Goal: Task Accomplishment & Management: Use online tool/utility

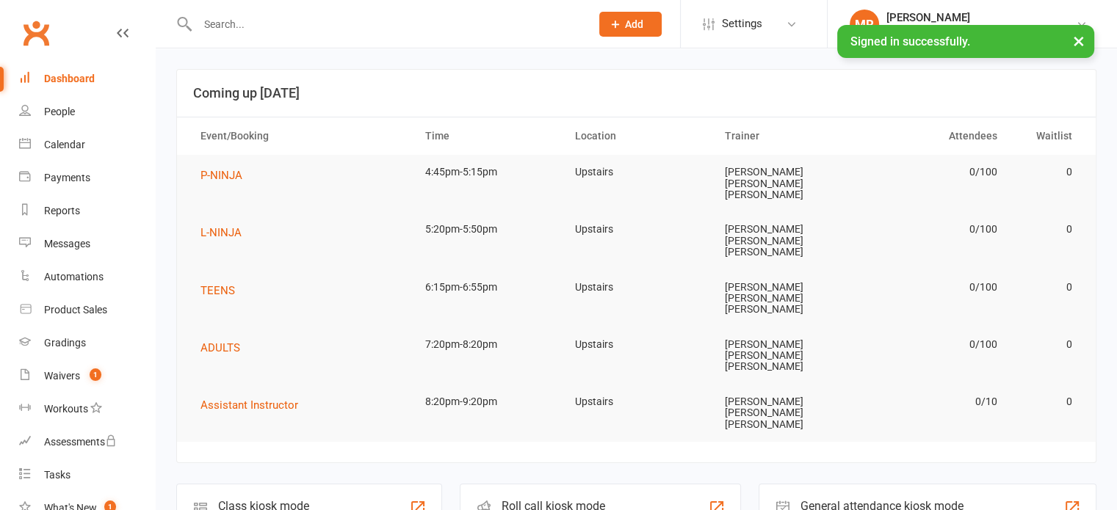
click at [593, 510] on div "Staff check-in for members" at bounding box center [554, 518] width 106 height 10
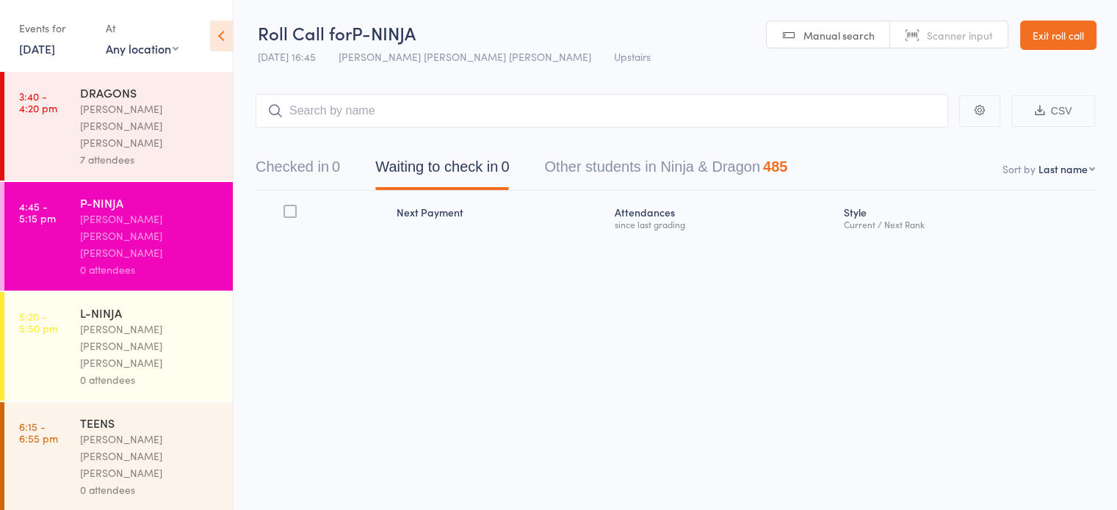
click at [164, 371] on div "0 attendees" at bounding box center [150, 379] width 140 height 17
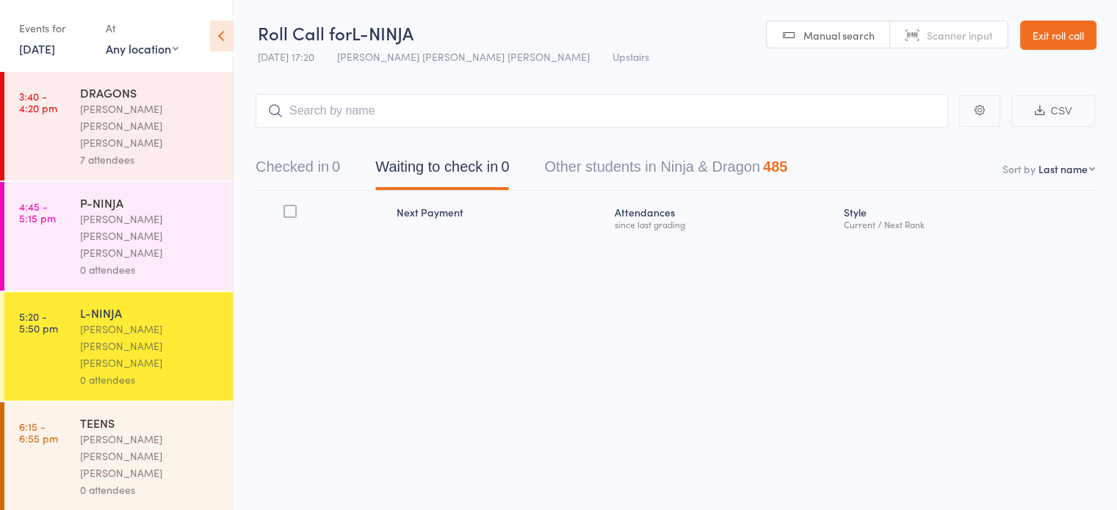
click at [432, 120] on input "search" at bounding box center [601, 111] width 692 height 34
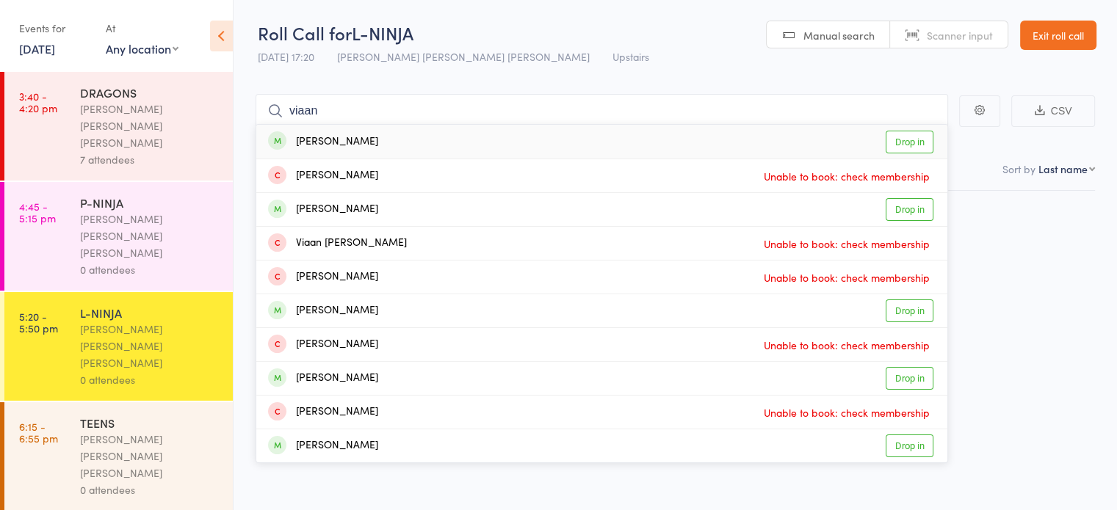
type input "viaan"
click at [391, 148] on div "[PERSON_NAME] Drop in" at bounding box center [601, 142] width 691 height 34
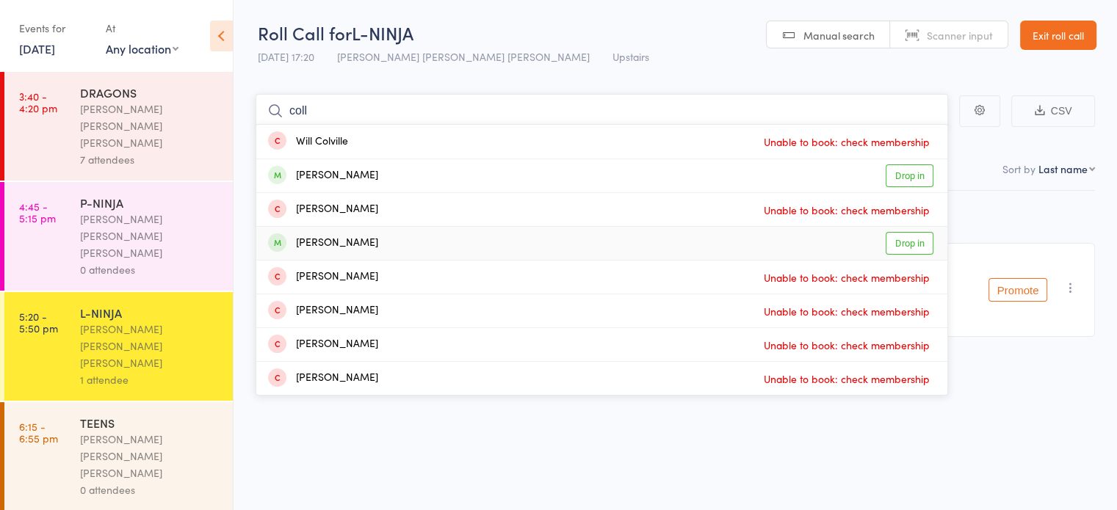
type input "coll"
click at [346, 236] on div "[PERSON_NAME]" at bounding box center [323, 243] width 110 height 17
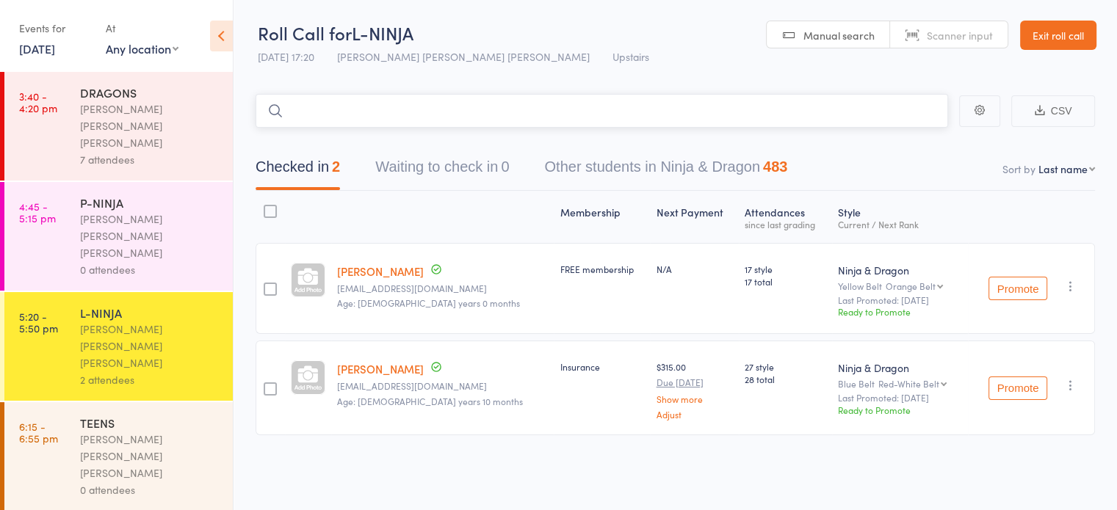
type input "a"
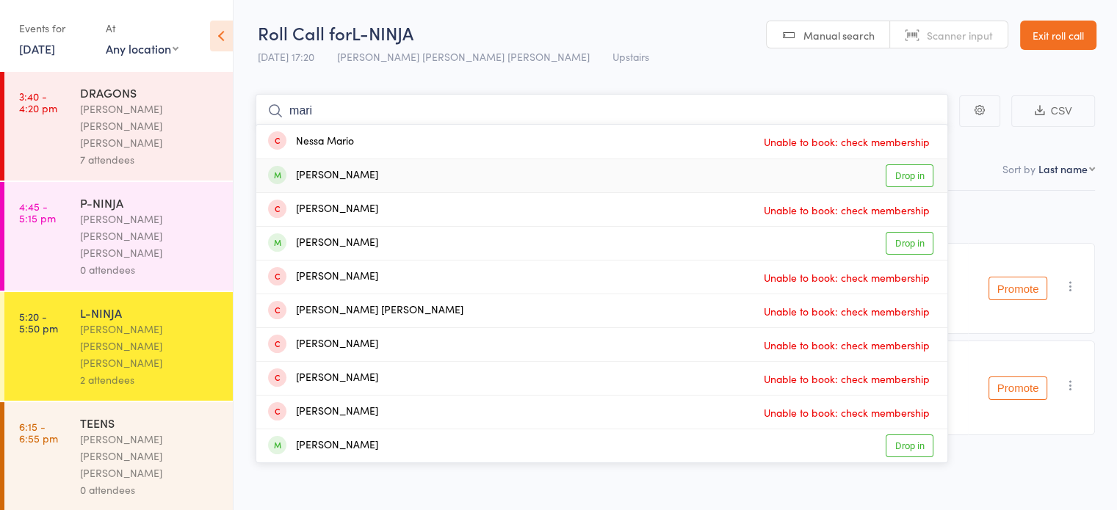
type input "mari"
click at [359, 178] on div "[PERSON_NAME]" at bounding box center [323, 175] width 110 height 17
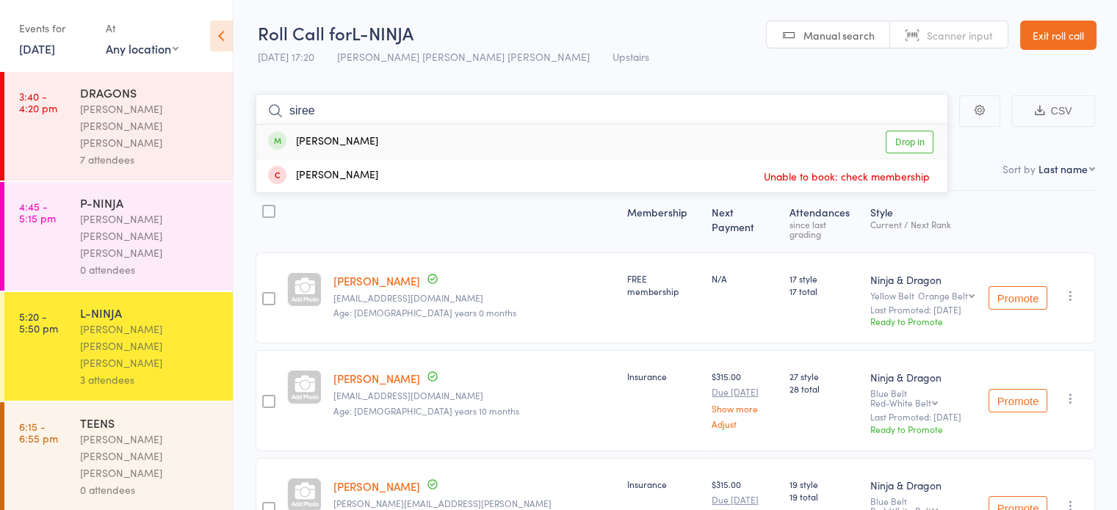
type input "siree"
click at [350, 148] on div "[PERSON_NAME]" at bounding box center [323, 142] width 110 height 17
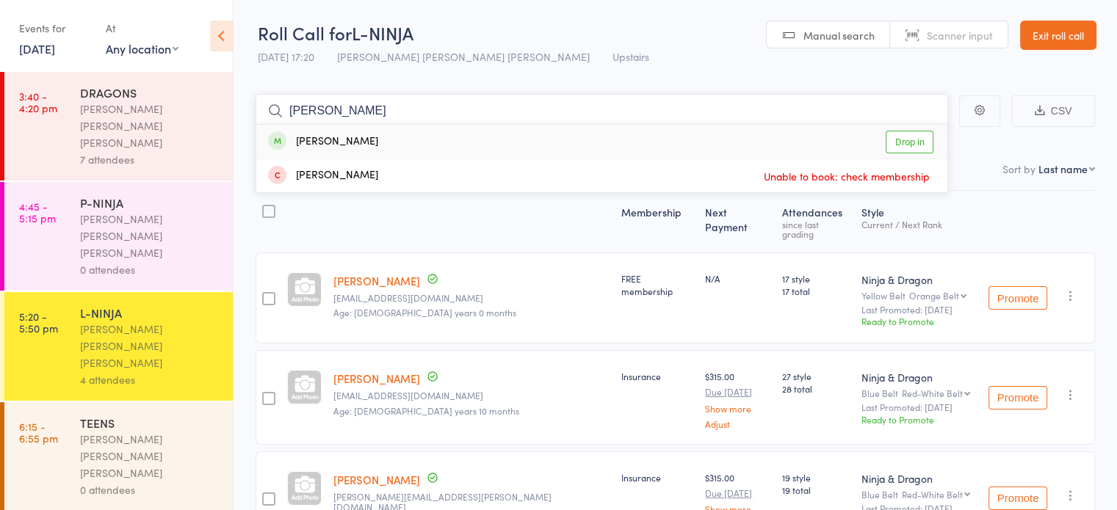
type input "[PERSON_NAME]"
click at [352, 143] on div "[PERSON_NAME]" at bounding box center [323, 142] width 110 height 17
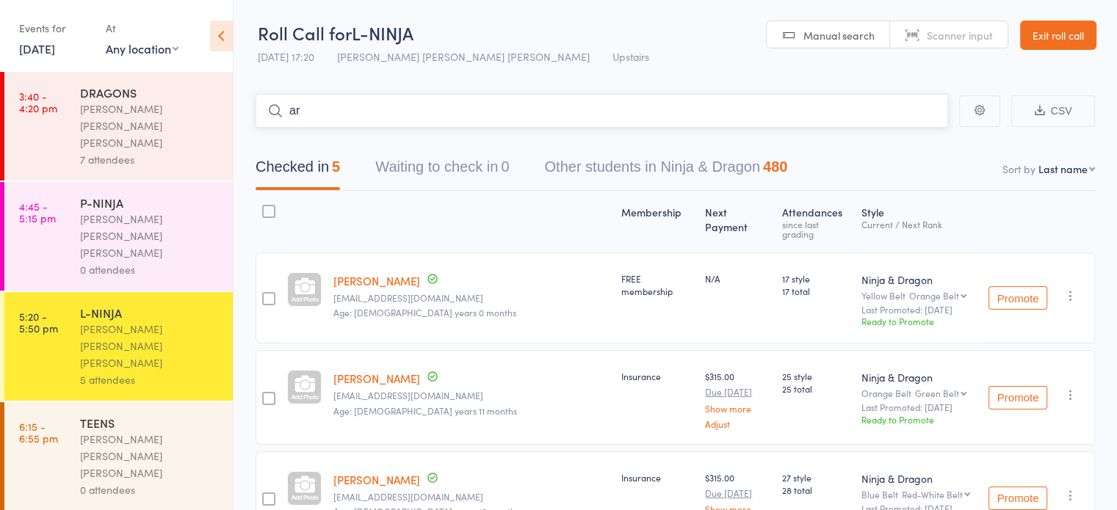
type input "a"
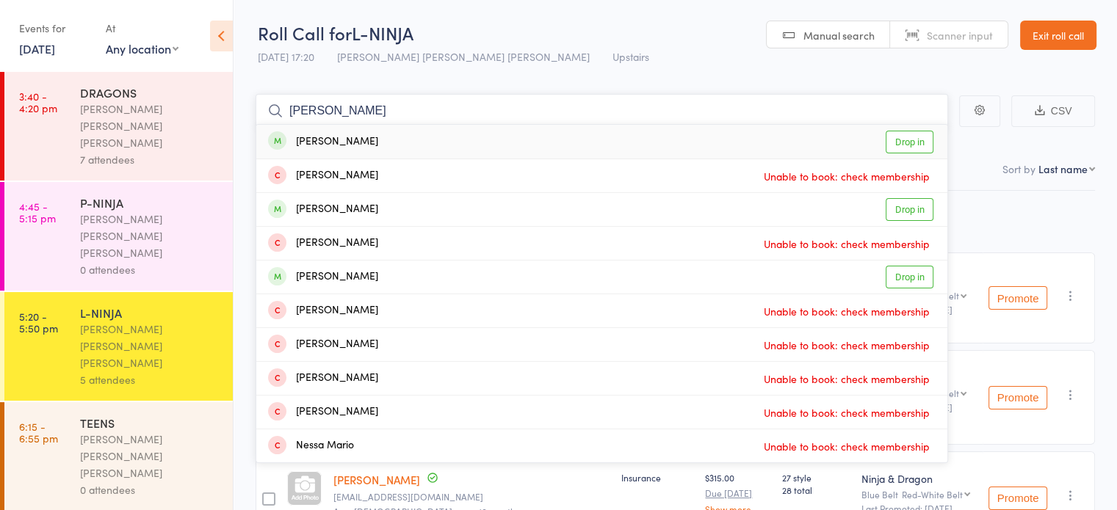
type input "[PERSON_NAME]"
click at [349, 137] on div "[PERSON_NAME]" at bounding box center [323, 142] width 110 height 17
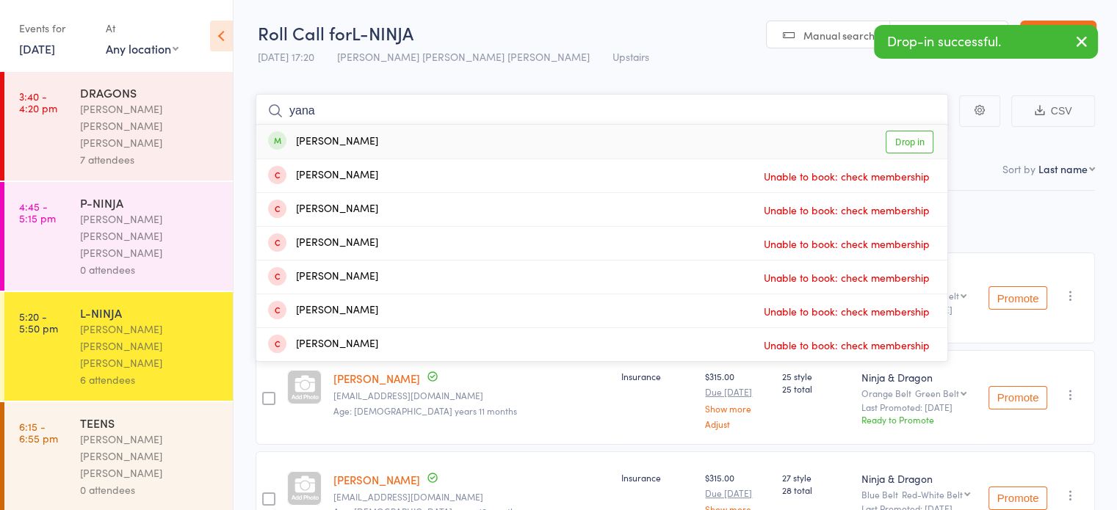
type input "yana"
click at [349, 142] on div "Yana Sarabi" at bounding box center [323, 142] width 110 height 17
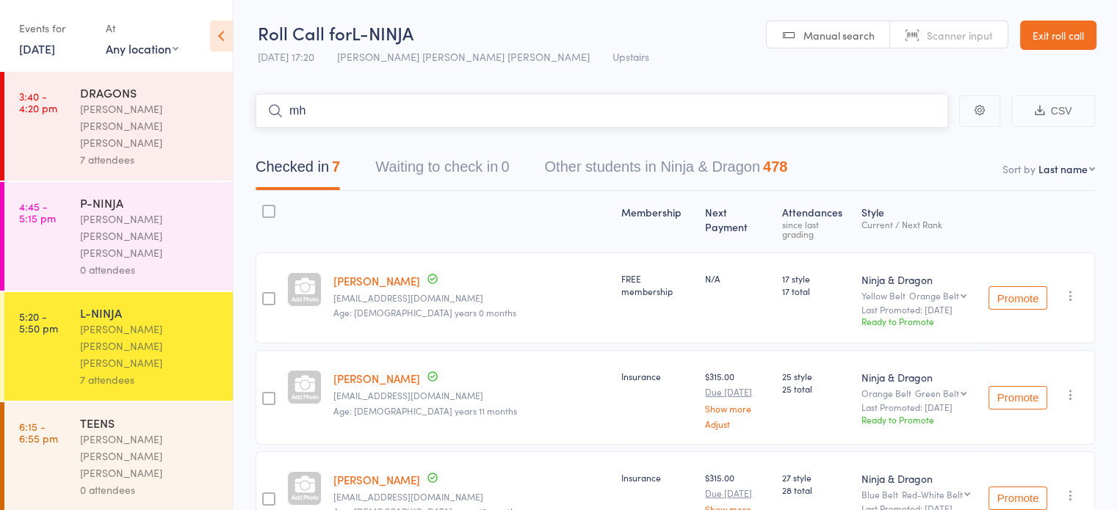
type input "m"
type input "q"
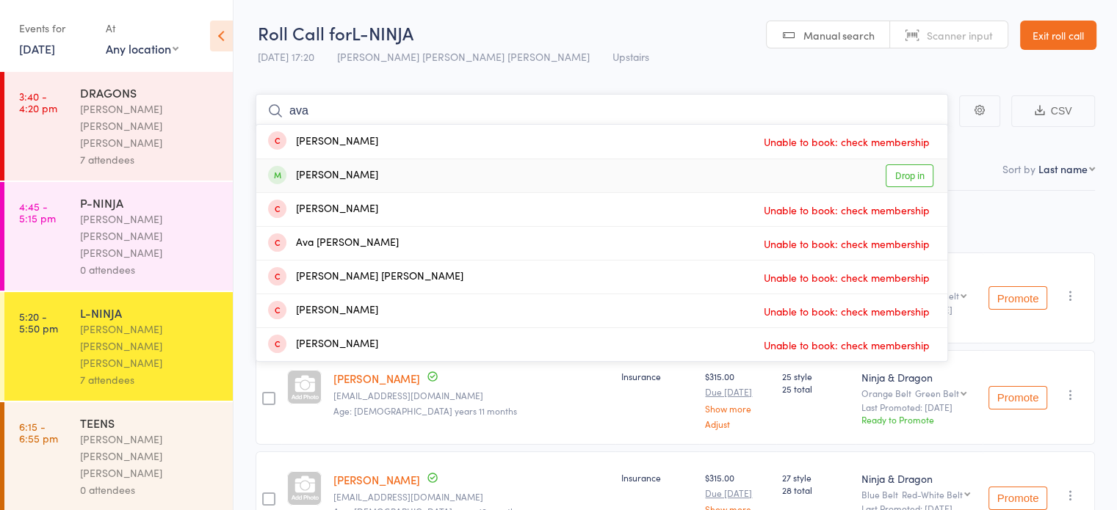
type input "ava"
click at [329, 162] on div "Ava Khodeir Drop in" at bounding box center [601, 175] width 691 height 33
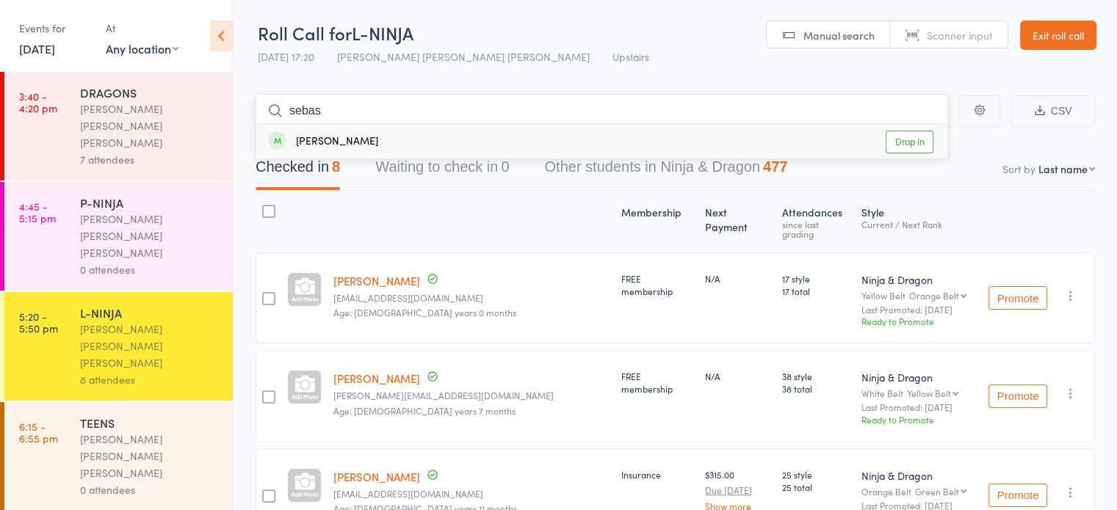
type input "sebas"
click at [338, 148] on div "Sebastian Martin" at bounding box center [323, 142] width 110 height 17
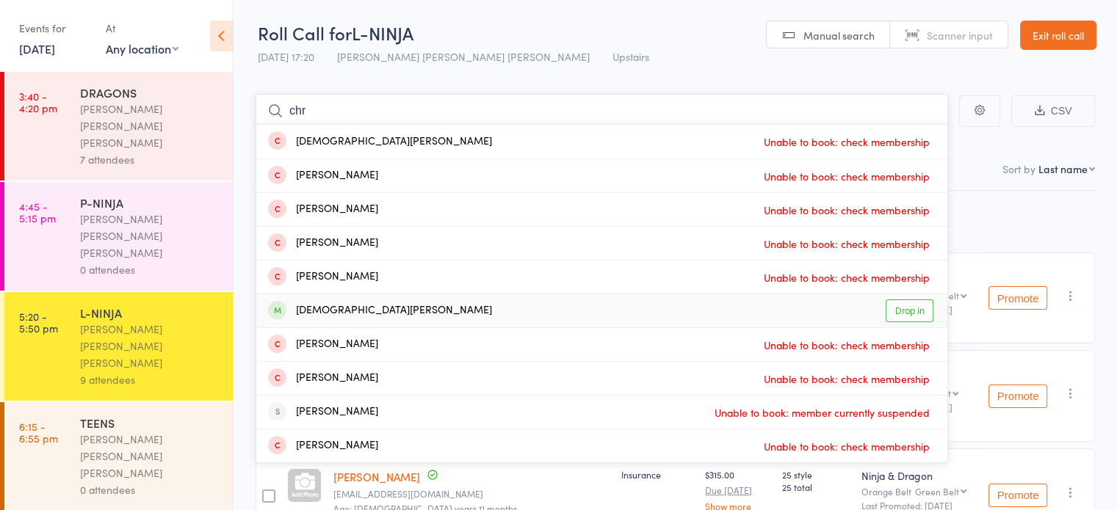
type input "chr"
click at [314, 319] on div "Christian Martin Drop in" at bounding box center [601, 310] width 691 height 33
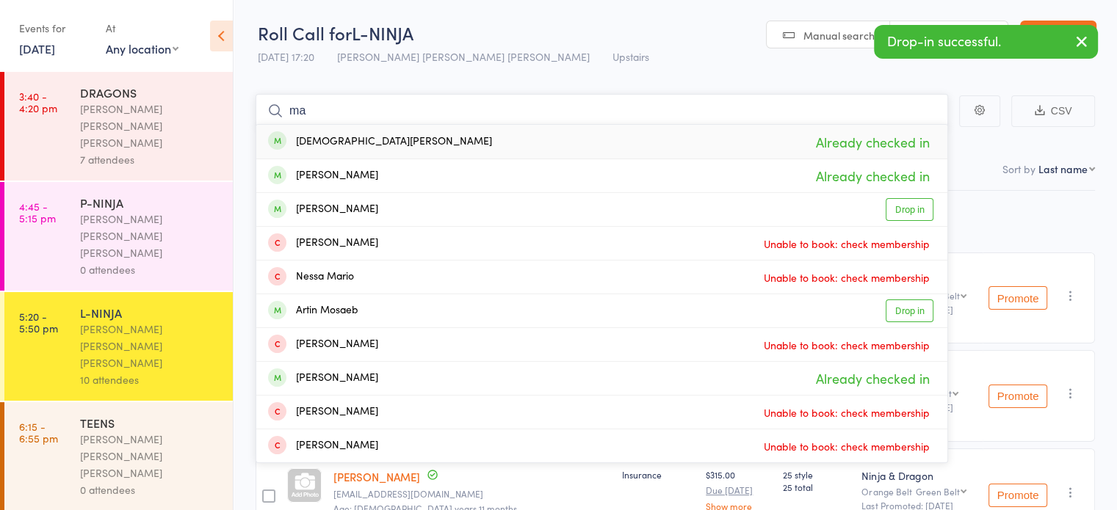
type input "m"
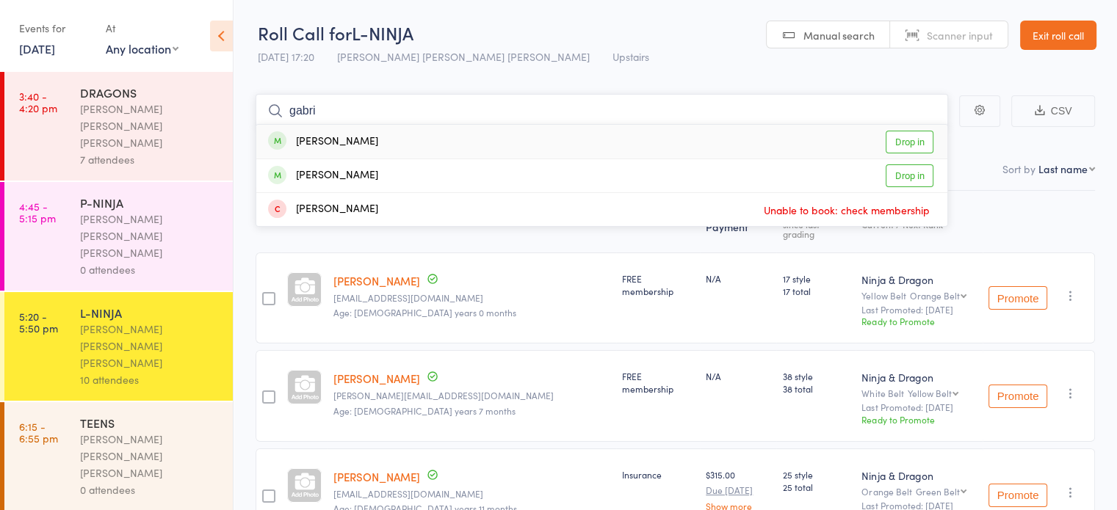
type input "gabri"
click at [318, 134] on div "Gabriel Grego" at bounding box center [323, 142] width 110 height 17
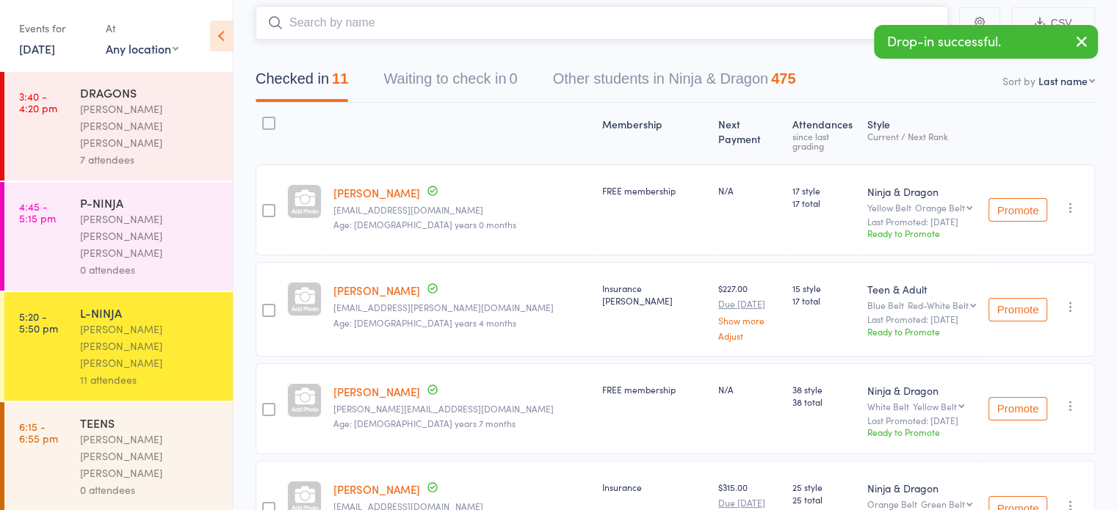
scroll to position [96, 0]
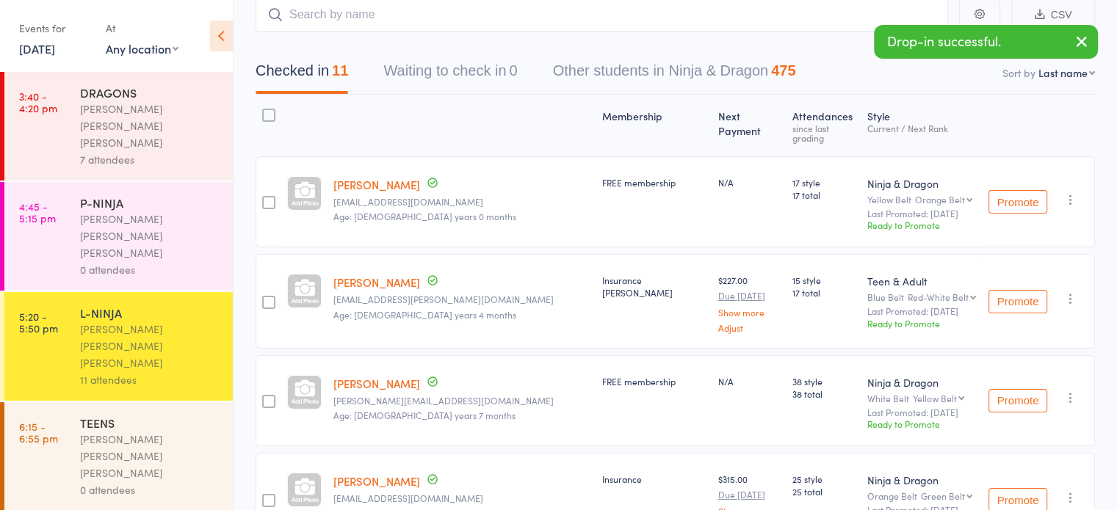
click at [272, 297] on div at bounding box center [268, 302] width 13 height 13
click at [265, 298] on input "checkbox" at bounding box center [265, 298] width 0 height 0
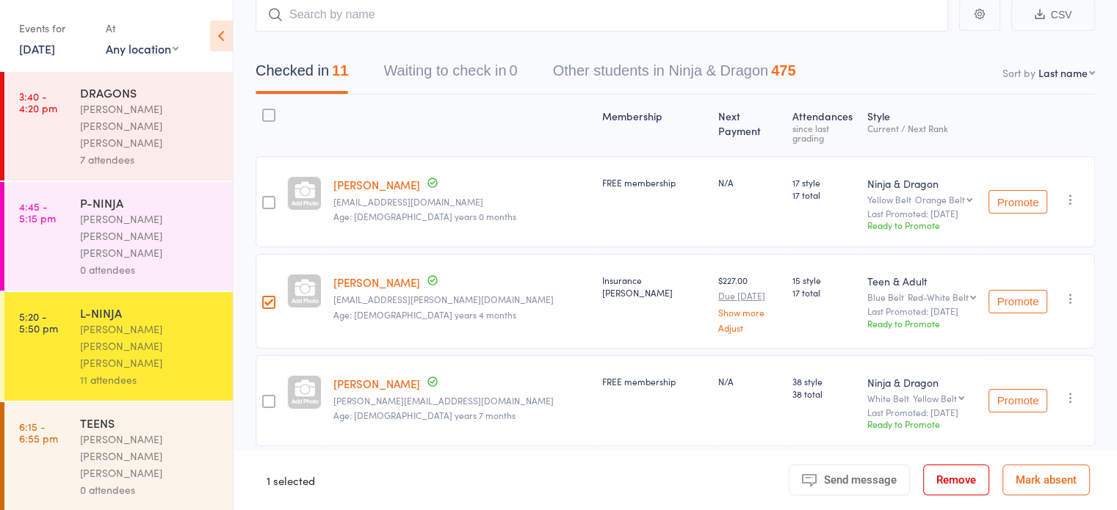
click at [961, 479] on button "Remove" at bounding box center [956, 480] width 66 height 31
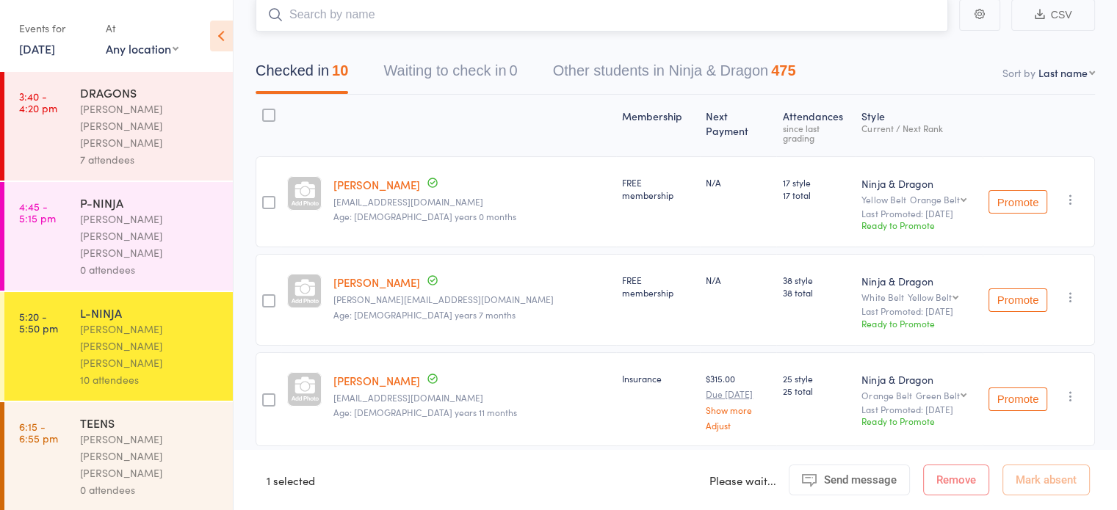
click at [616, 13] on input "search" at bounding box center [601, 15] width 692 height 34
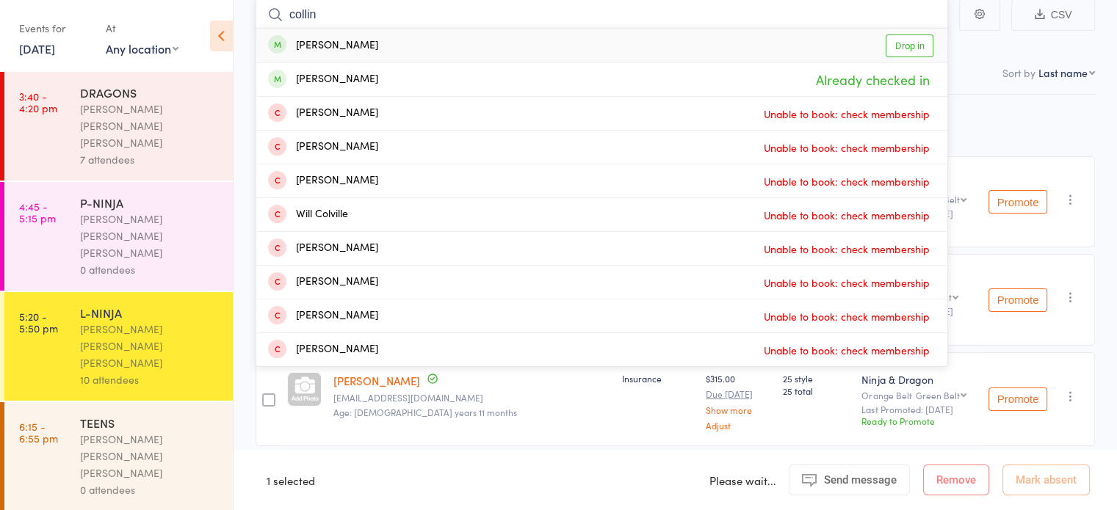
type input "collin"
click at [547, 40] on div "Gabriel Collins Drop in" at bounding box center [601, 46] width 691 height 34
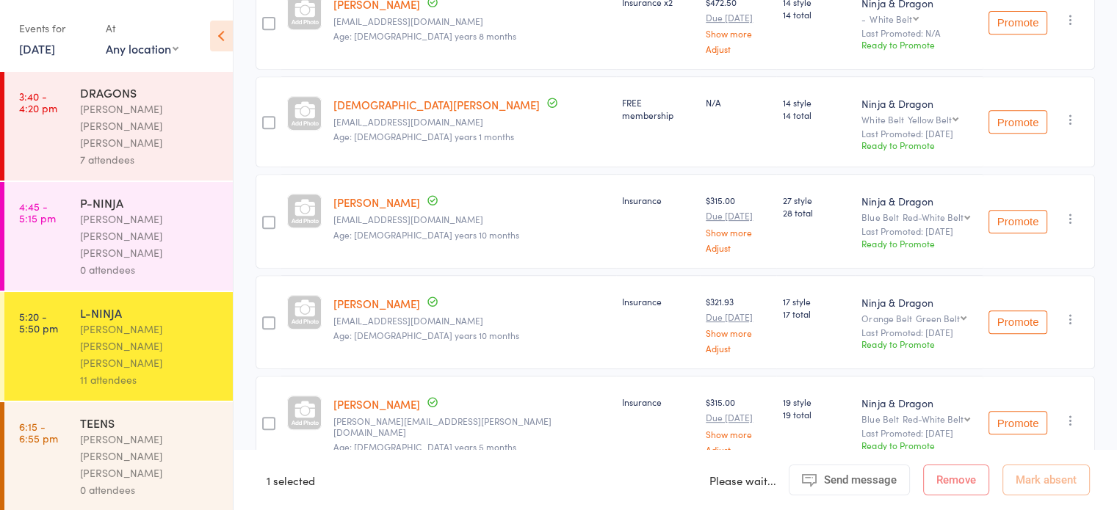
scroll to position [882, 0]
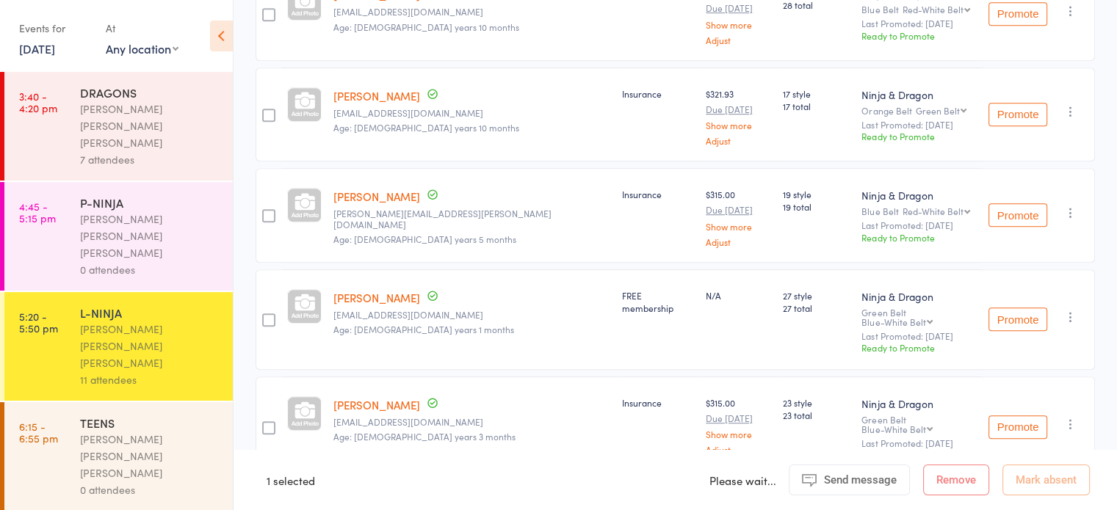
click at [270, 421] on div at bounding box center [268, 427] width 13 height 13
click at [265, 424] on input "checkbox" at bounding box center [265, 424] width 0 height 0
click at [270, 421] on div at bounding box center [268, 427] width 13 height 13
click at [265, 424] on input "checkbox" at bounding box center [265, 424] width 0 height 0
click at [624, 475] on footer "1 selected Please wait... Send message Message Remove Mark absent" at bounding box center [674, 480] width 883 height 60
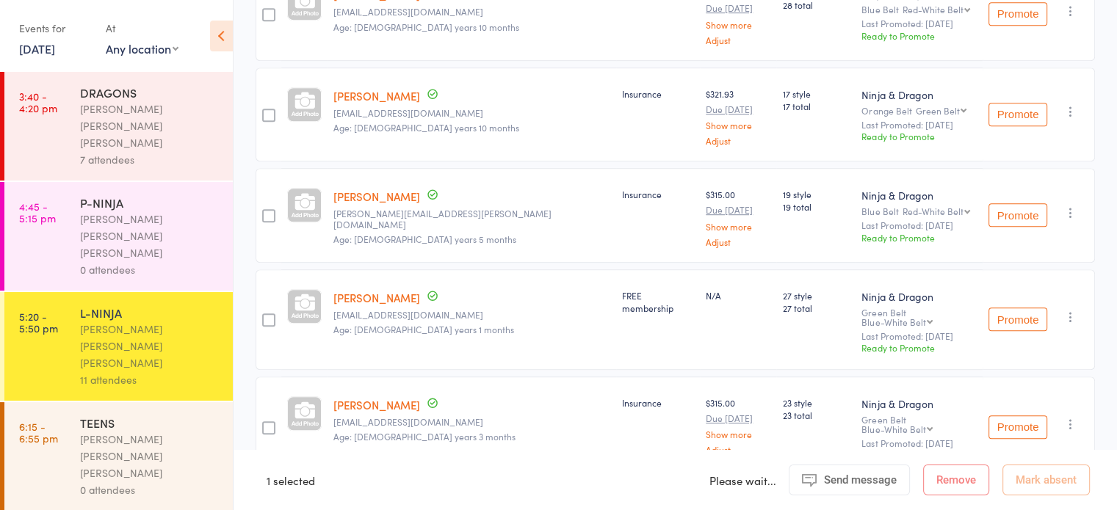
click at [440, 450] on footer "1 selected Please wait... Send message Message Remove Mark absent" at bounding box center [674, 480] width 883 height 60
click at [139, 261] on div "0 attendees" at bounding box center [150, 269] width 140 height 17
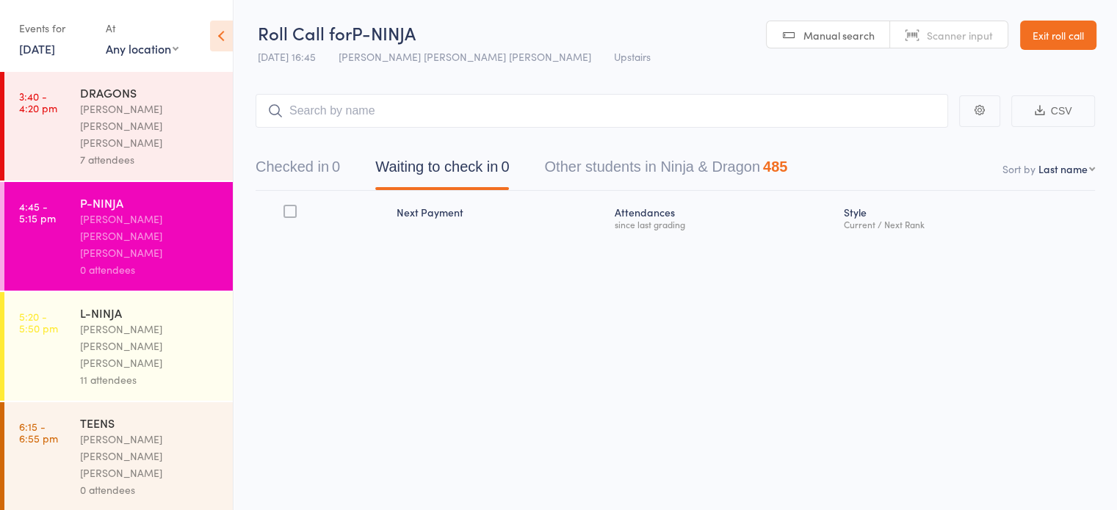
click at [163, 112] on div "[PERSON_NAME] [PERSON_NAME] [PERSON_NAME]" at bounding box center [150, 126] width 140 height 51
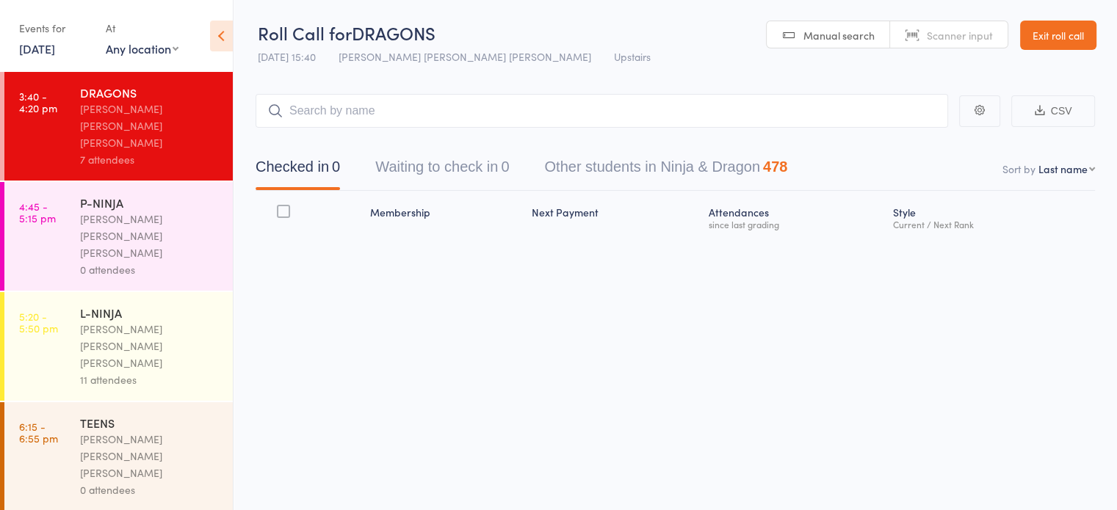
click at [156, 305] on div "L-NINJA" at bounding box center [150, 313] width 140 height 16
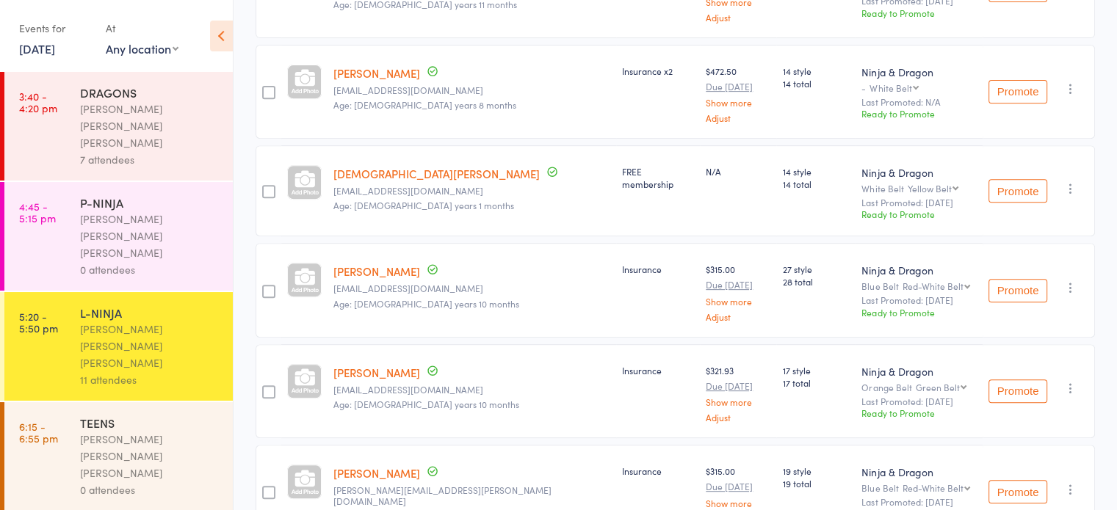
scroll to position [608, 0]
